Goal: Understand process/instructions: Learn how to perform a task or action

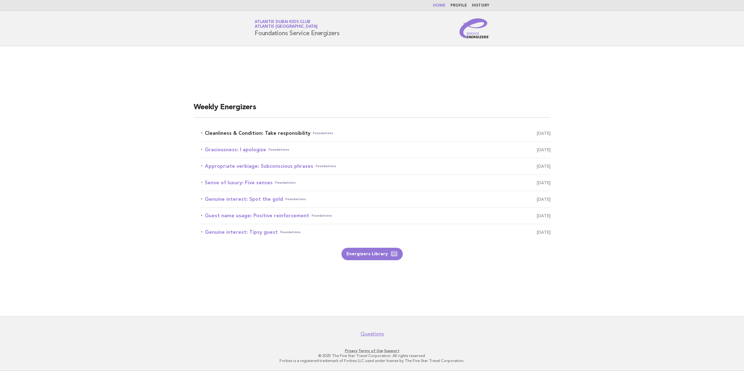
click at [281, 129] on link "Cleanliness & Condition: Take responsibility Foundations [DATE]" at bounding box center [376, 133] width 350 height 9
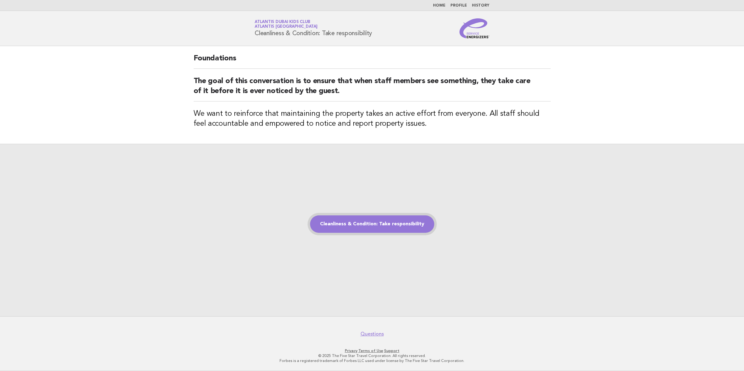
click at [398, 226] on link "Cleanliness & Condition: Take responsibility" at bounding box center [372, 223] width 124 height 17
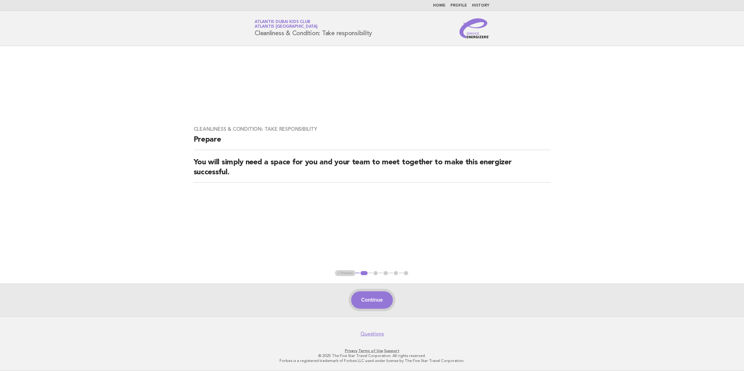
click at [375, 297] on button "Continue" at bounding box center [371, 299] width 41 height 17
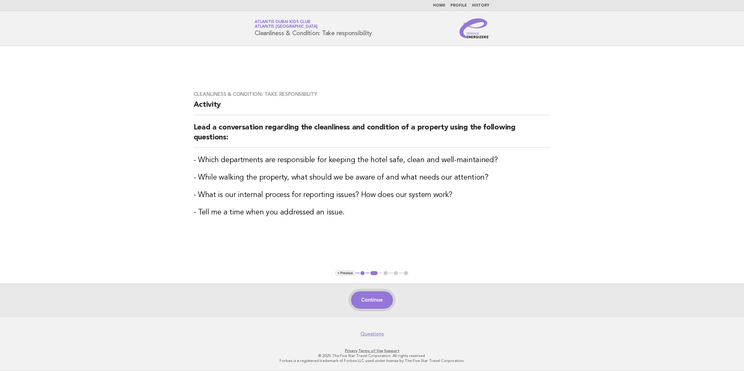
click at [381, 291] on button "Continue" at bounding box center [371, 299] width 41 height 17
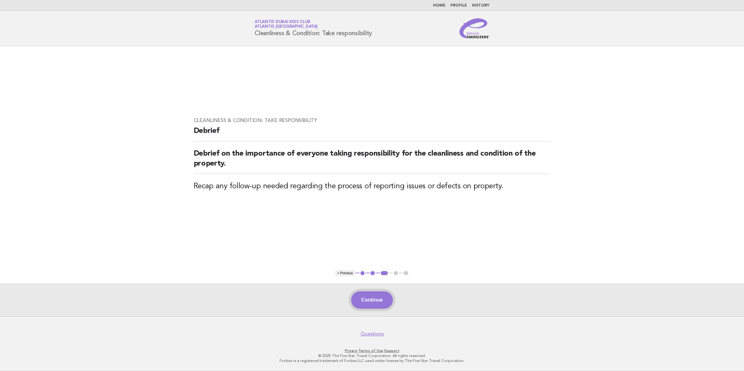
click at [364, 306] on button "Continue" at bounding box center [371, 299] width 41 height 17
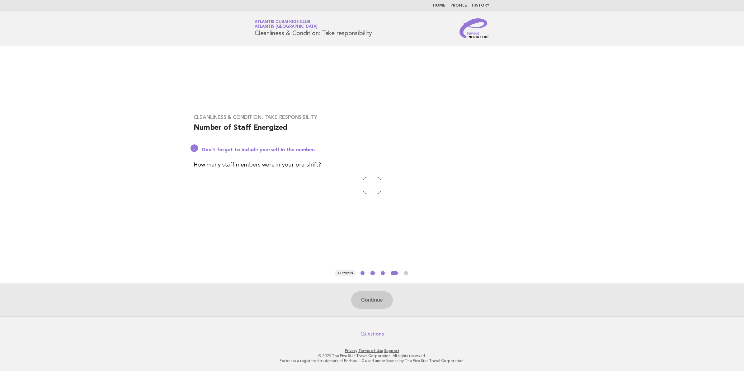
drag, startPoint x: 384, startPoint y: 202, endPoint x: 376, endPoint y: 191, distance: 14.2
click at [381, 196] on div "Cleanliness & Condition: Take responsibility Number of Staff Energized Don't fo…" at bounding box center [372, 158] width 372 height 102
click at [375, 189] on input "number" at bounding box center [372, 185] width 19 height 17
type input "**"
click at [377, 303] on button "Continue" at bounding box center [371, 299] width 41 height 17
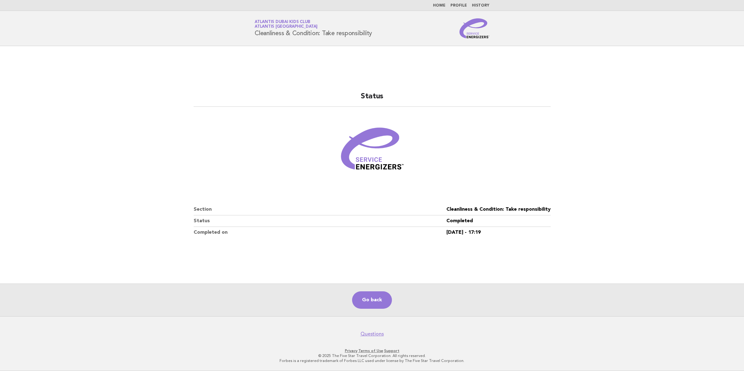
click at [136, 102] on main "Status Section Cleanliness & Condition: Take responsibility Status Completed Co…" at bounding box center [372, 181] width 744 height 270
